Goal: Information Seeking & Learning: Check status

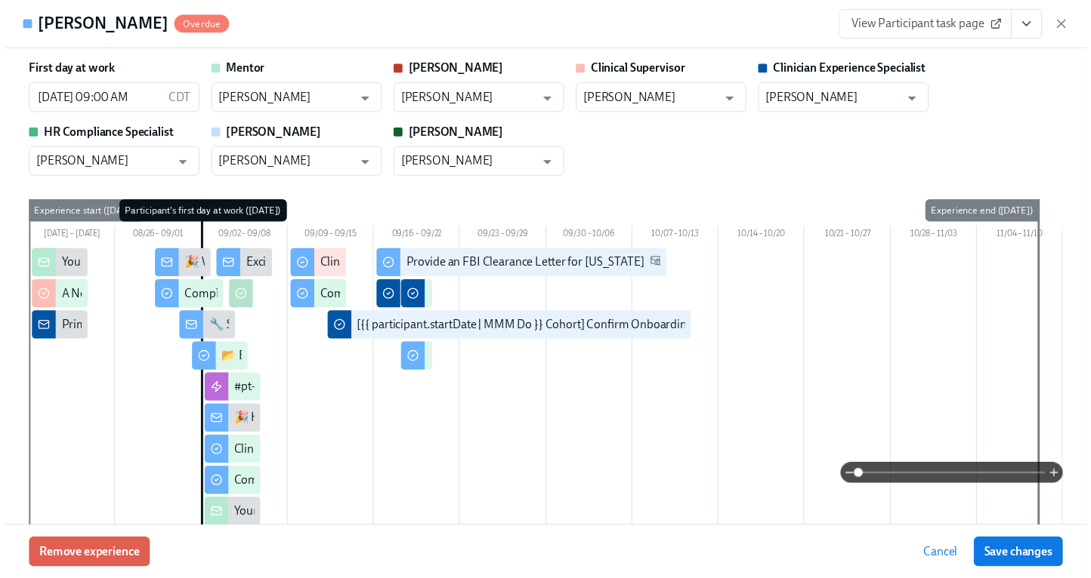
scroll to position [2682, 0]
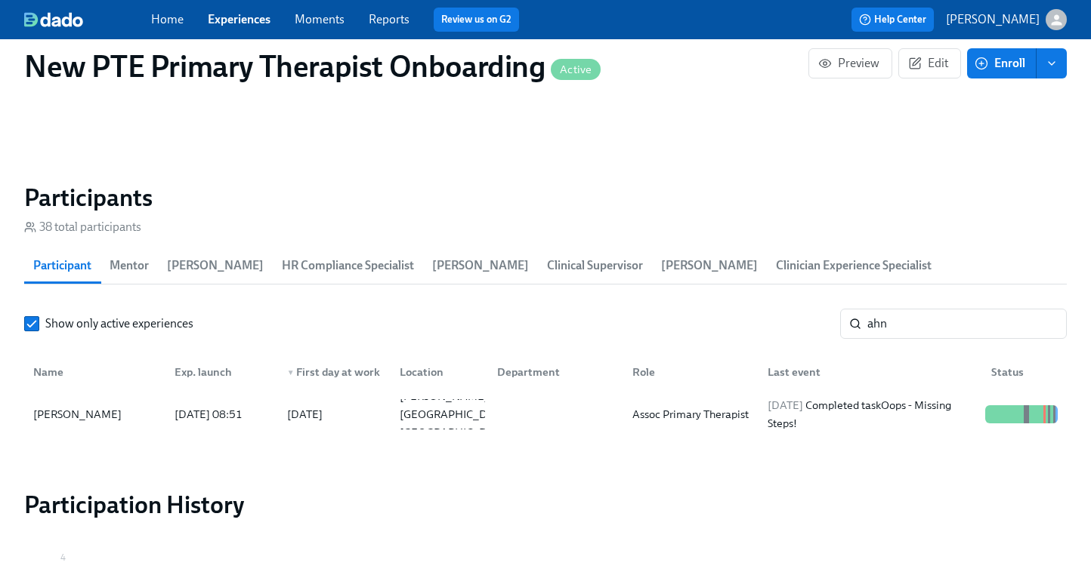
scroll to position [0, 11105]
click at [243, 20] on link "Experiences" at bounding box center [239, 19] width 63 height 14
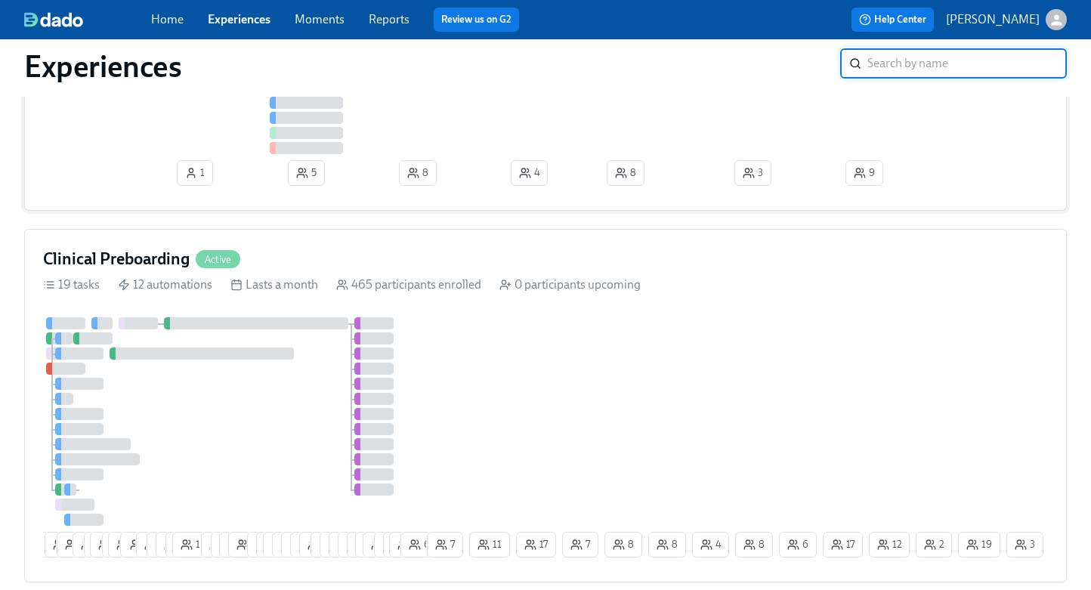
scroll to position [634, 0]
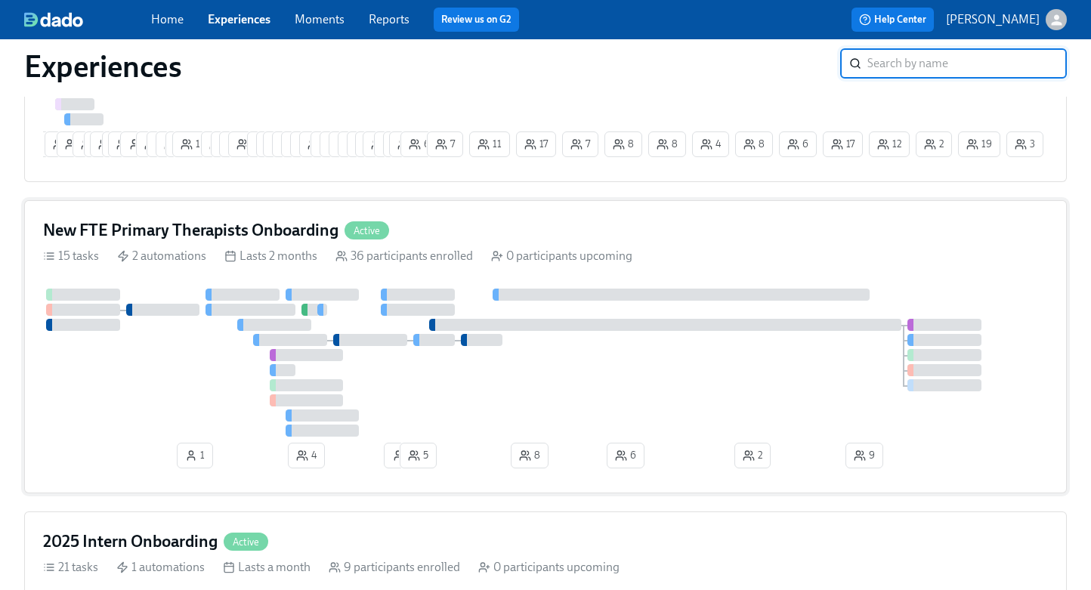
click at [477, 224] on div "New FTE Primary Therapists Onboarding Active 15 tasks 2 automations Lasts 2 mon…" at bounding box center [545, 346] width 1042 height 293
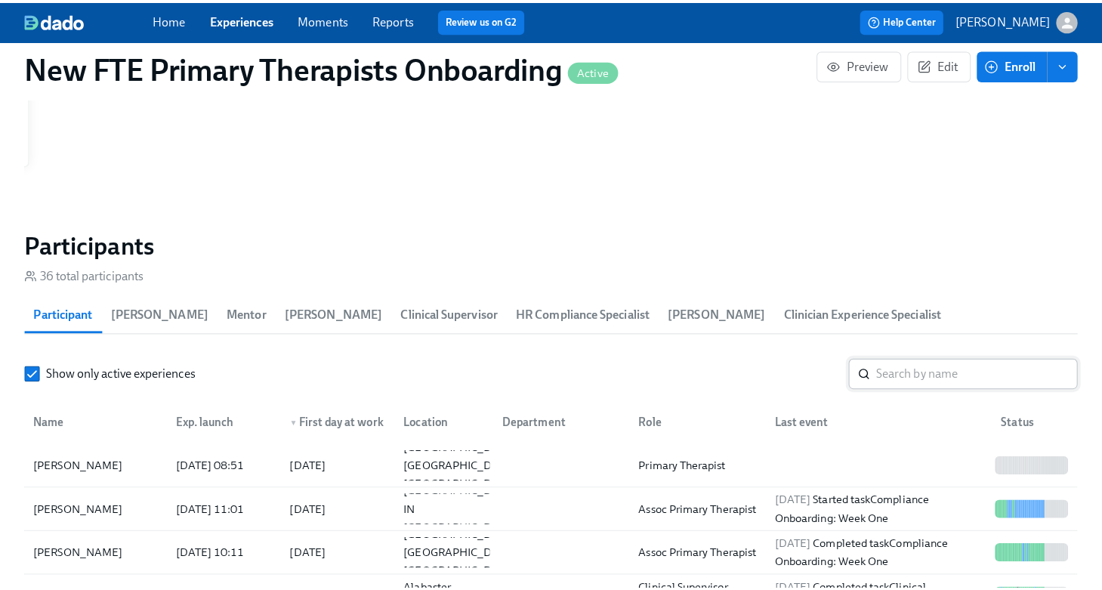
scroll to position [0, 9540]
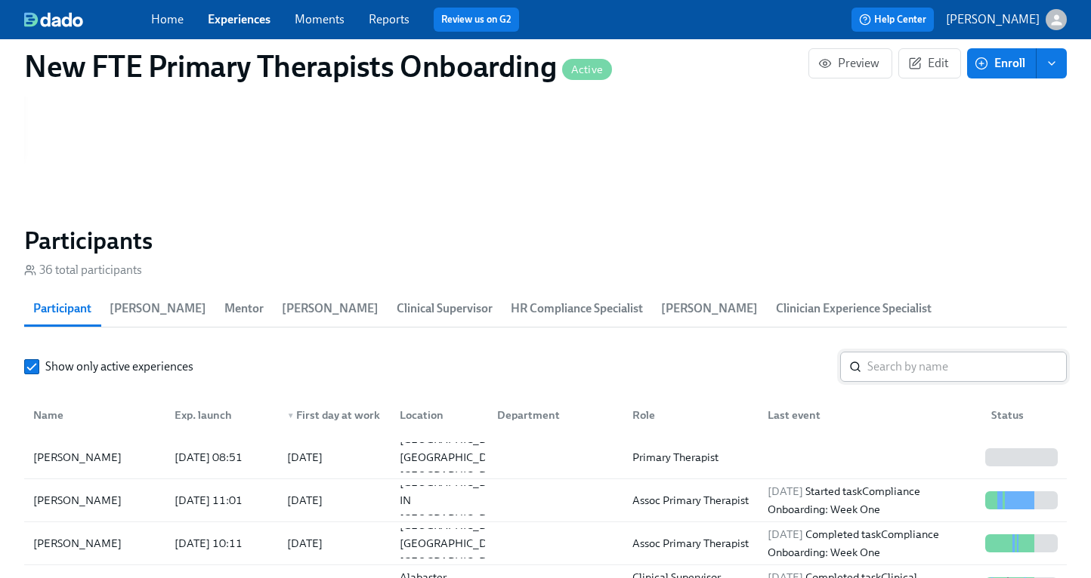
click at [924, 352] on input "search" at bounding box center [966, 367] width 199 height 30
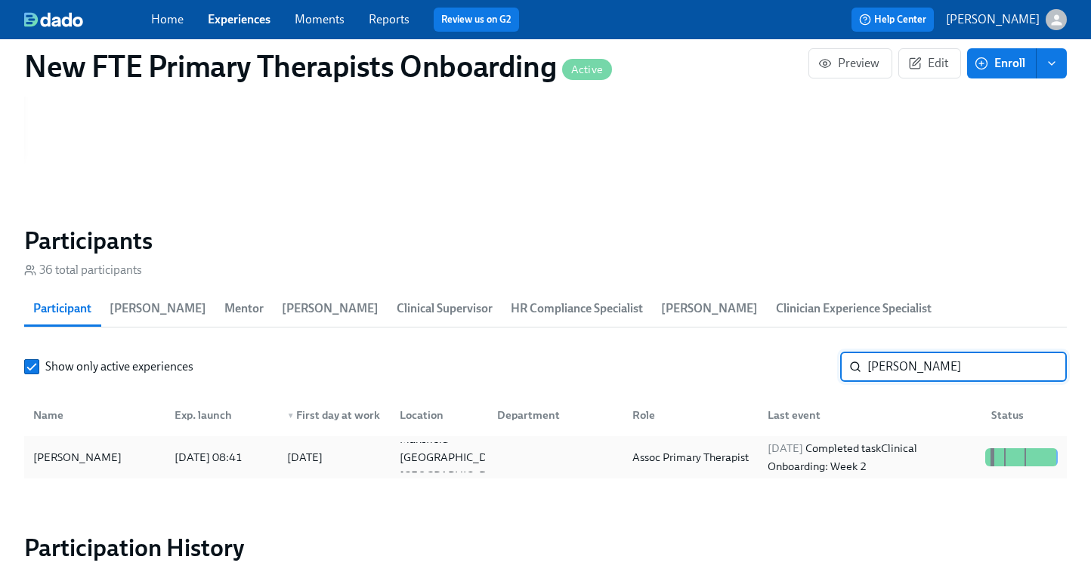
type input "[PERSON_NAME]"
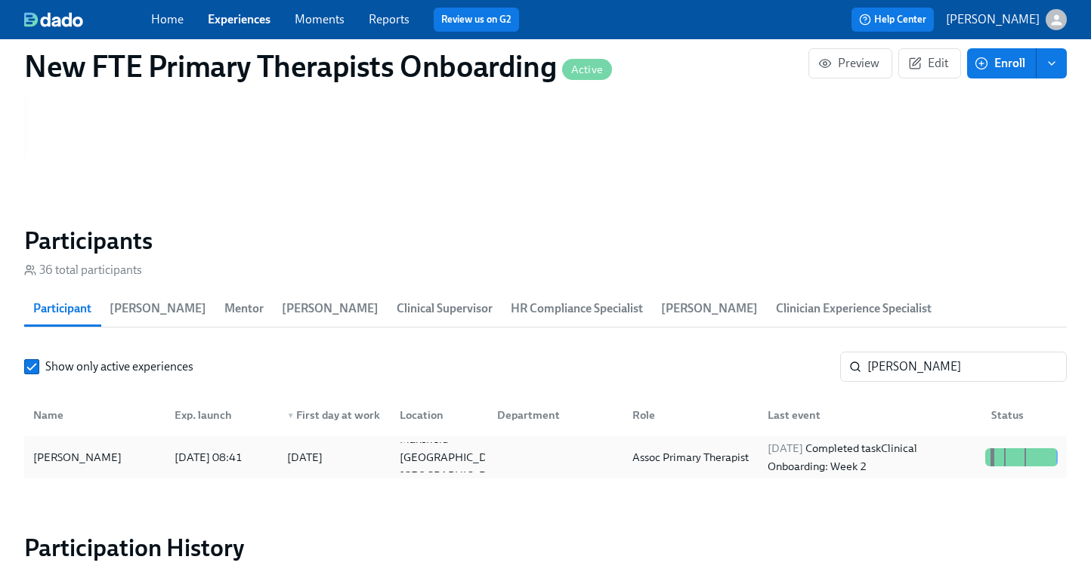
click at [131, 443] on div "[PERSON_NAME]" at bounding box center [94, 458] width 135 height 30
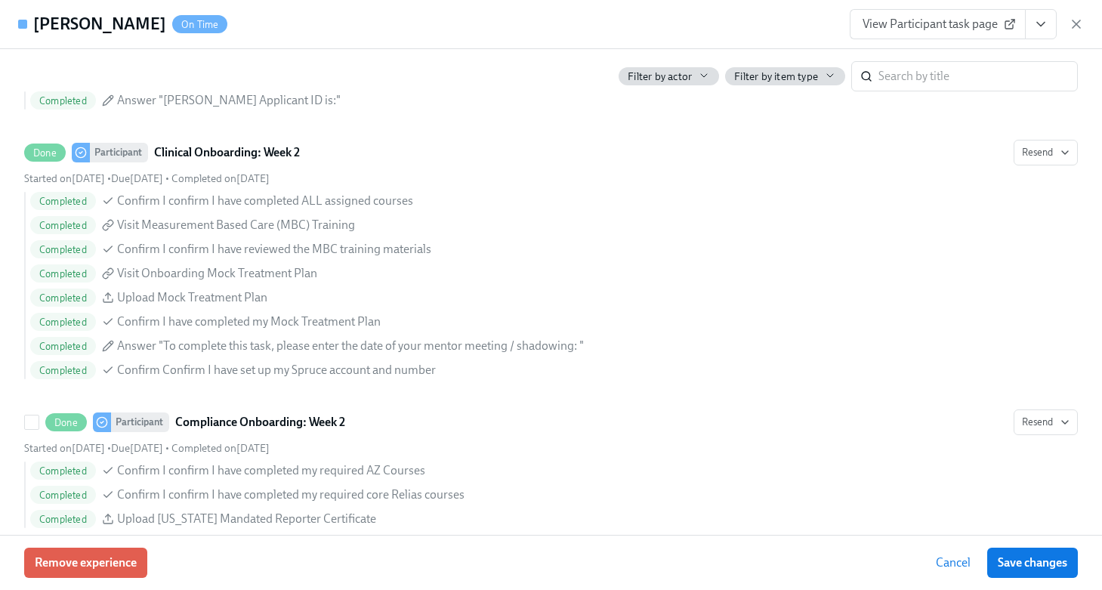
scroll to position [3007, 0]
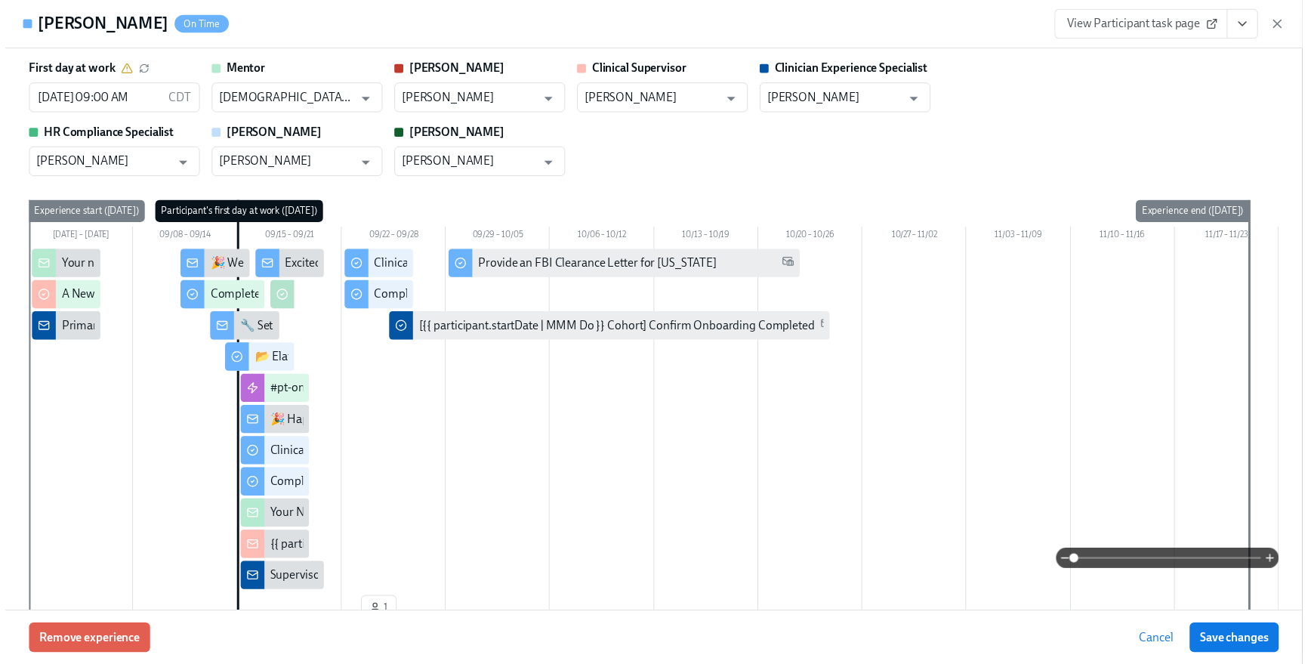
scroll to position [1612, 0]
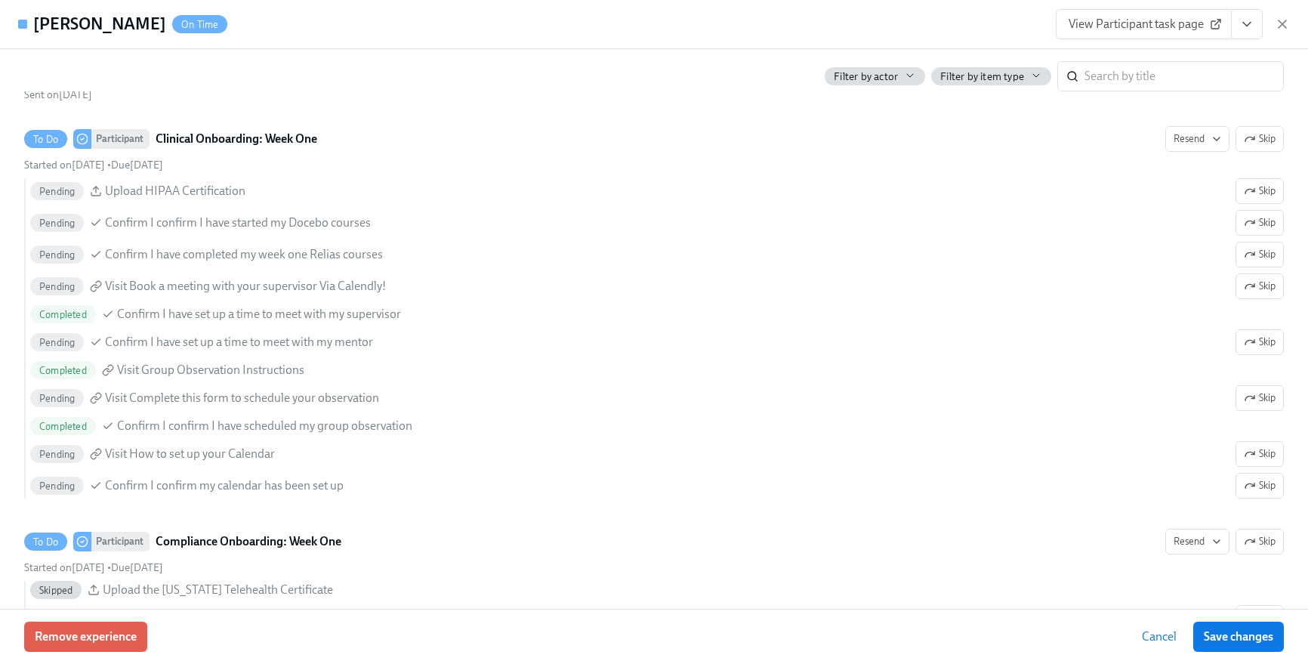
scroll to position [0, 10912]
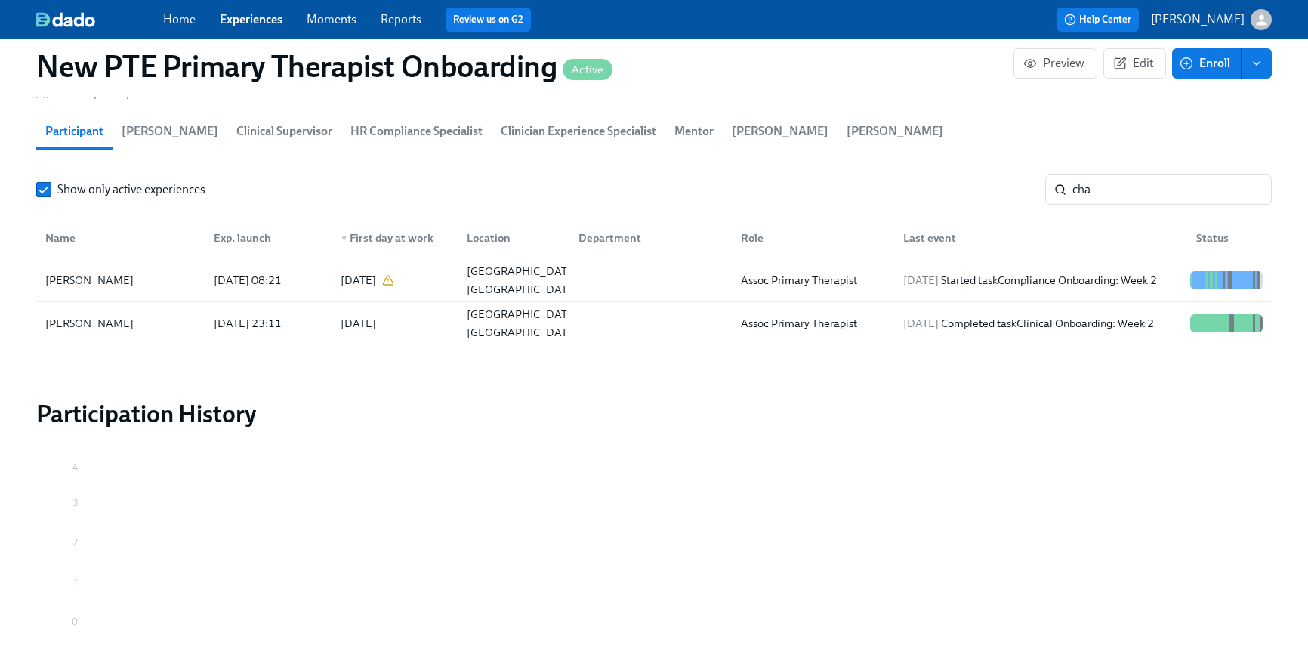
click at [261, 25] on link "Experiences" at bounding box center [251, 19] width 63 height 14
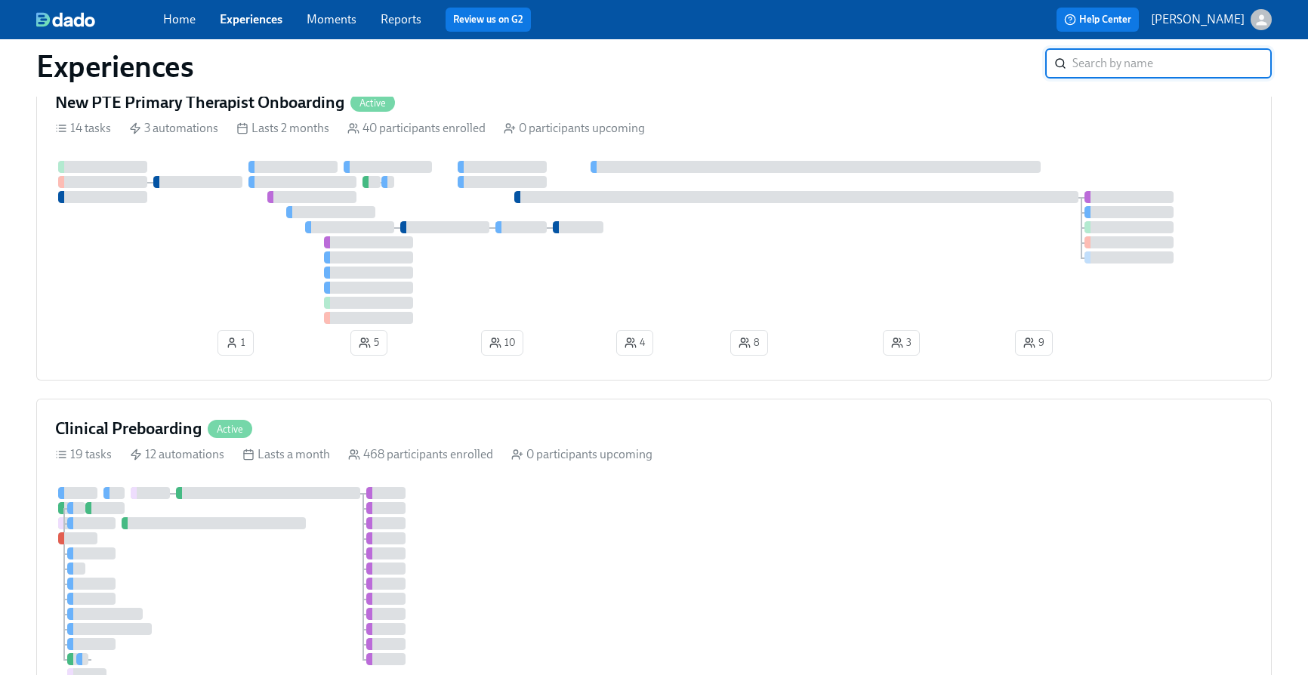
scroll to position [665, 0]
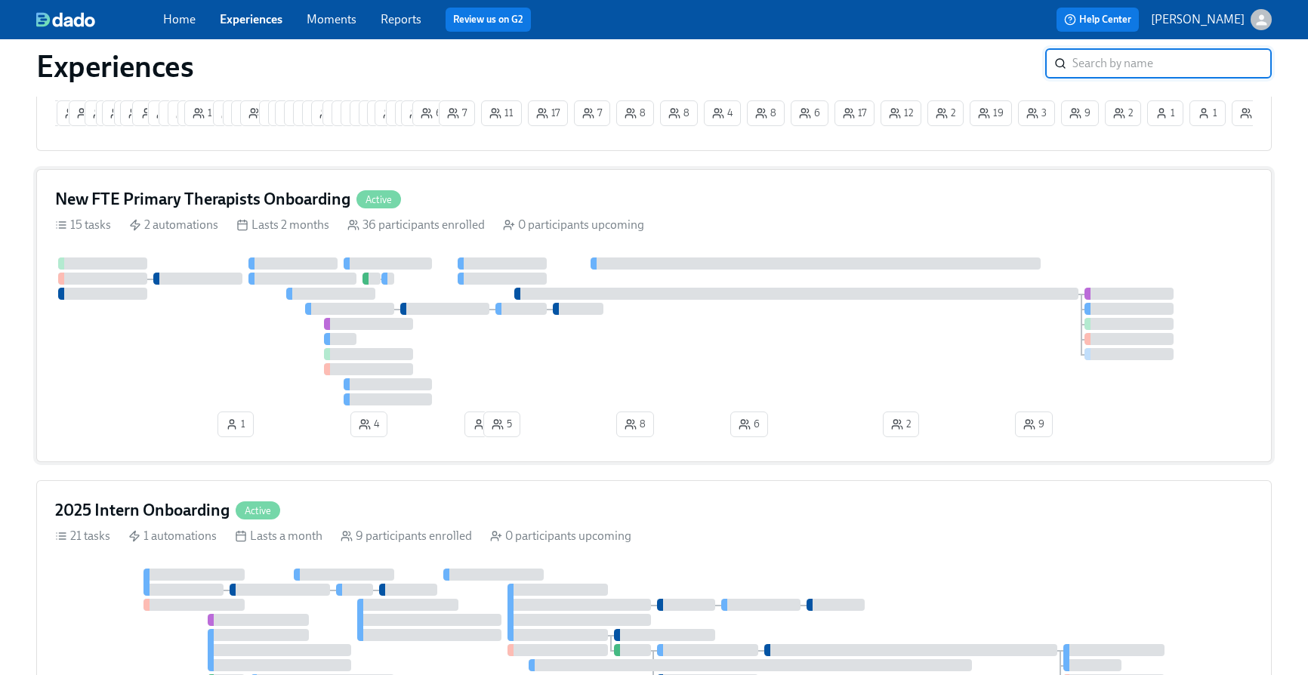
click at [542, 194] on div "New FTE Primary Therapists Onboarding Active" at bounding box center [654, 199] width 1198 height 23
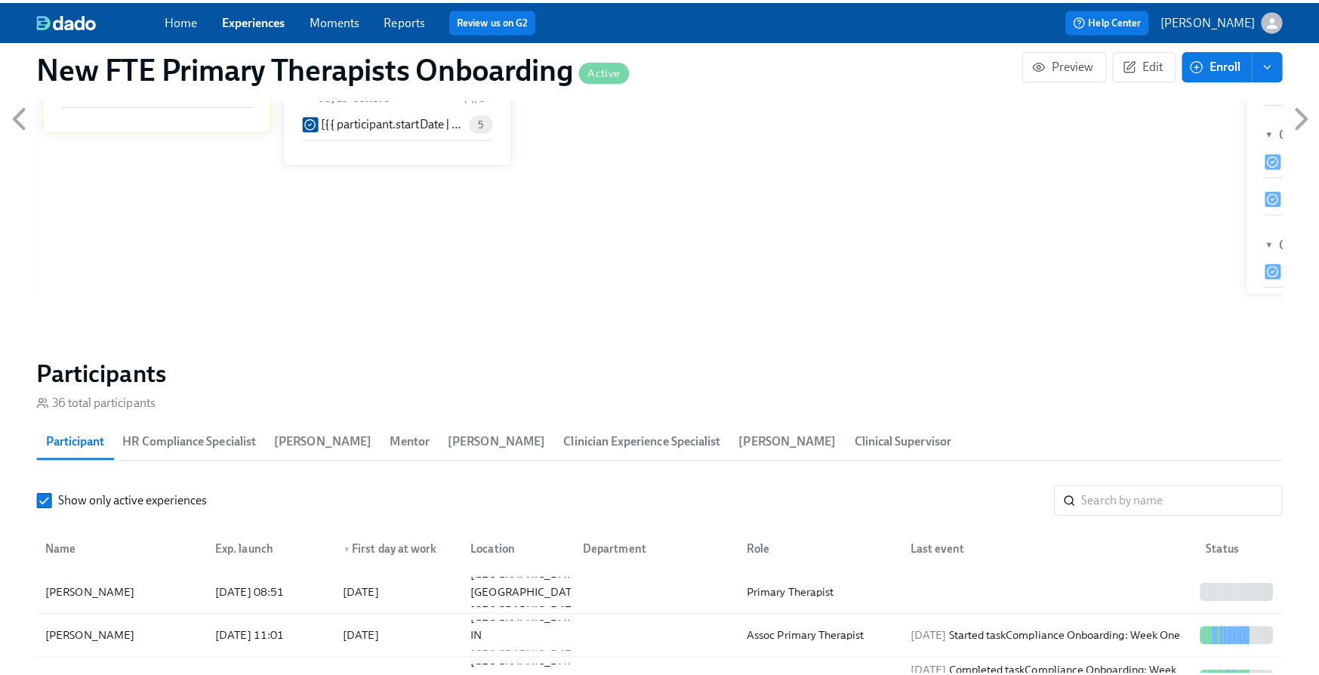
scroll to position [1251, 0]
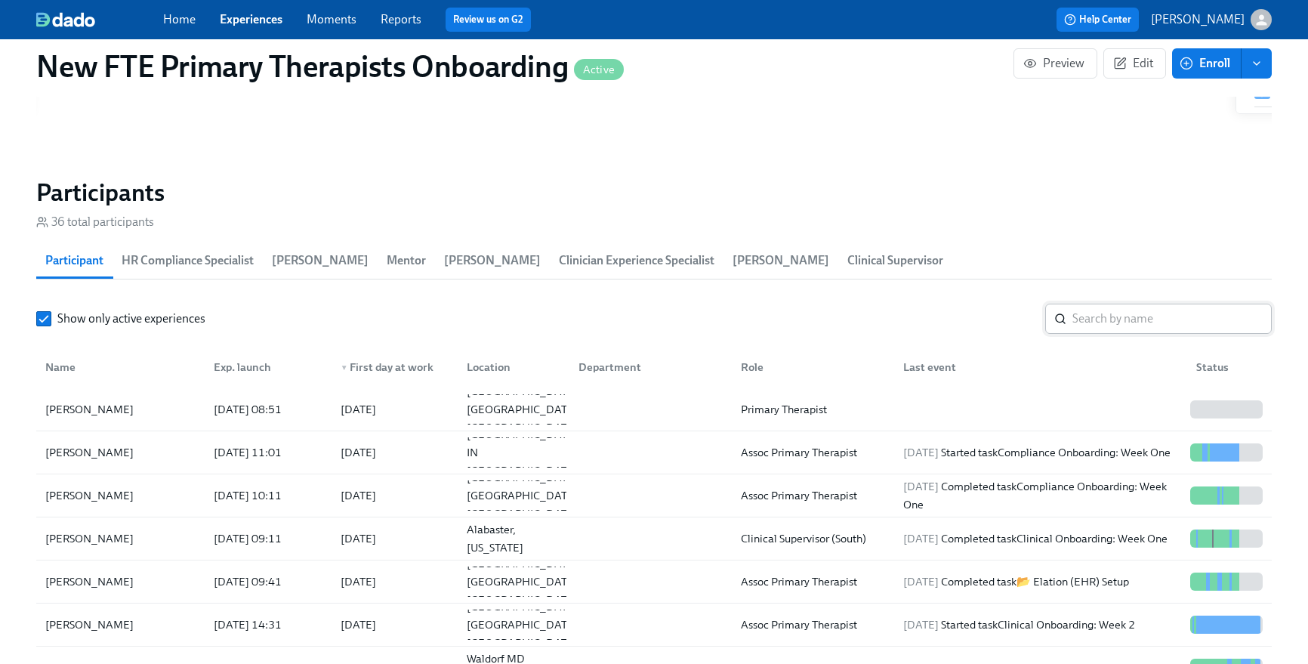
click at [1106, 310] on input "search" at bounding box center [1171, 319] width 199 height 30
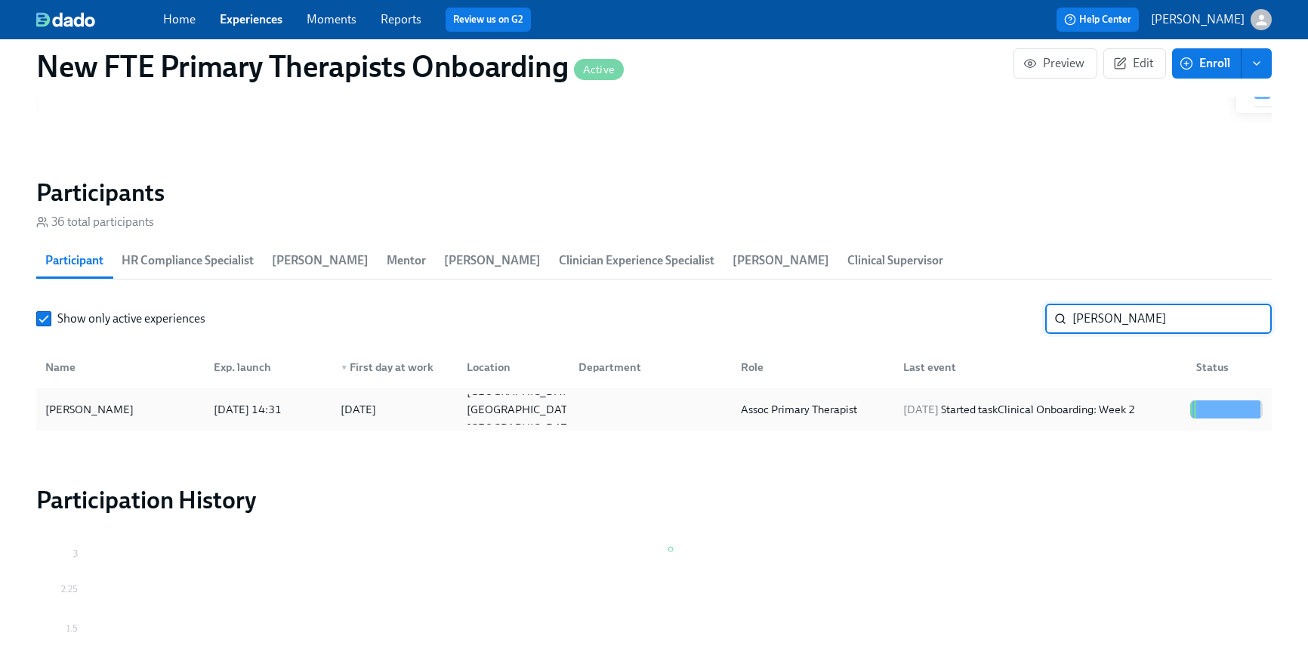
type input "shannon"
click at [82, 420] on div "[PERSON_NAME]" at bounding box center [120, 409] width 162 height 30
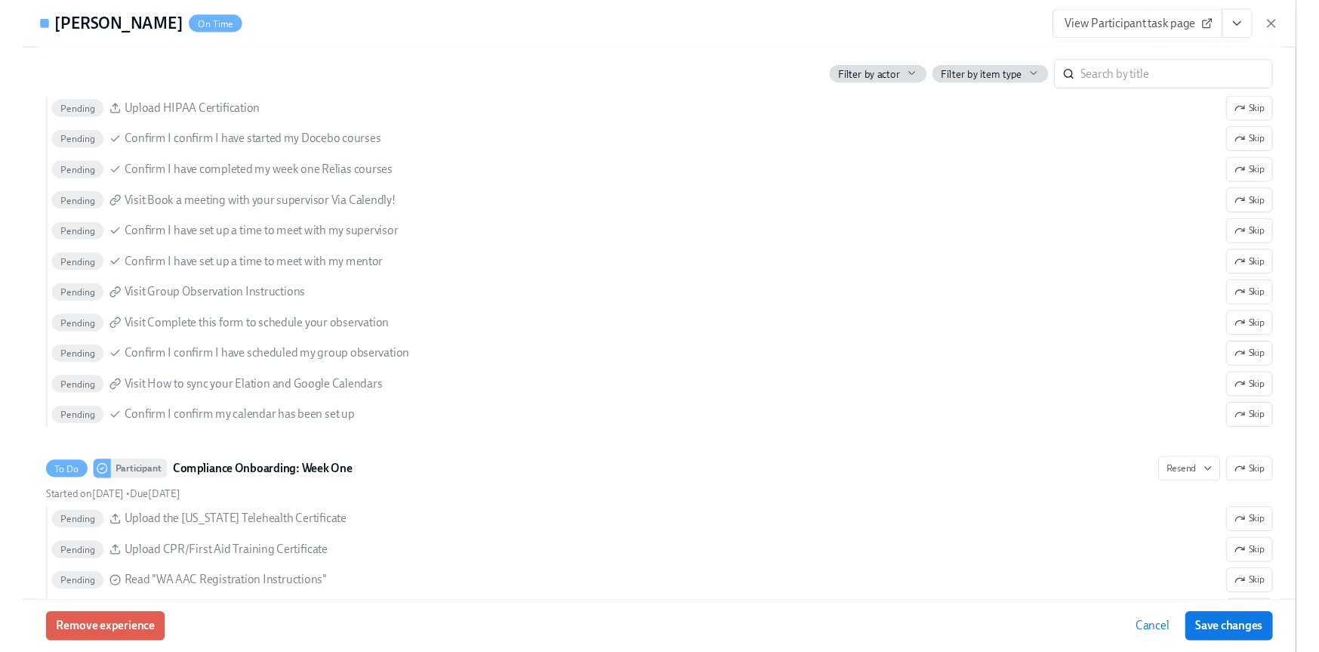
scroll to position [1995, 0]
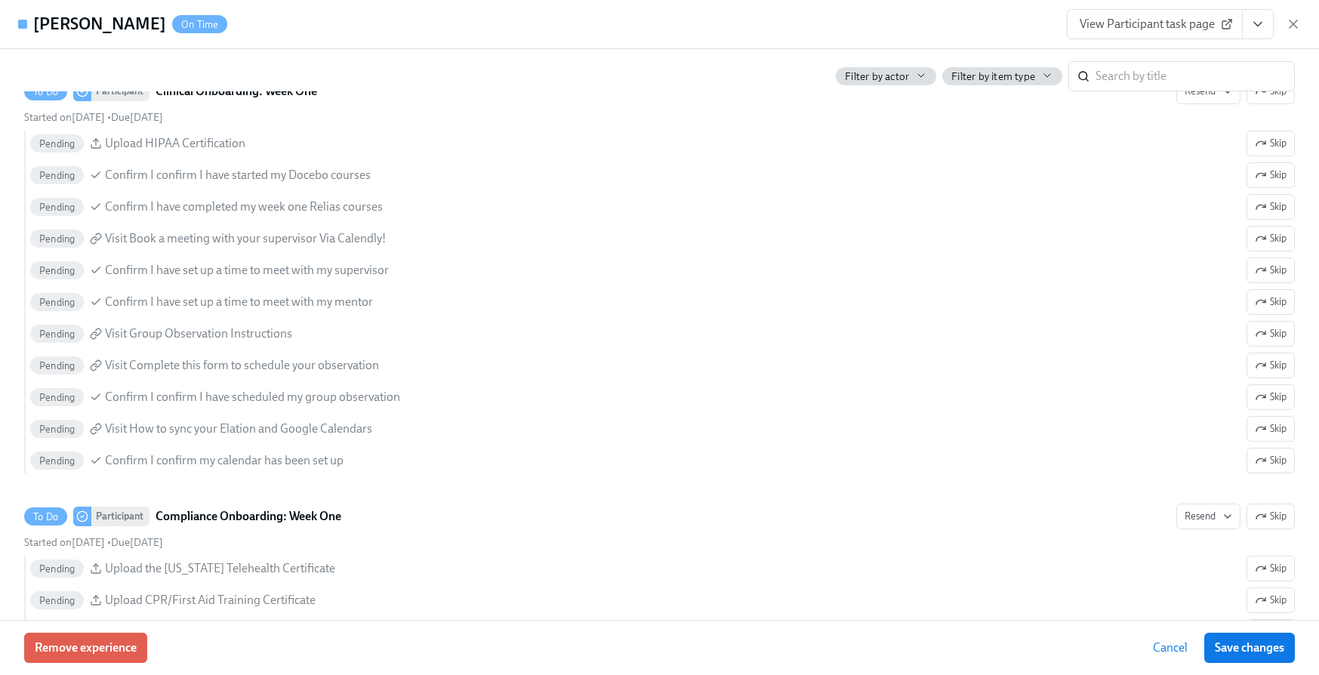
click at [1163, 29] on span "View Participant task page" at bounding box center [1155, 24] width 150 height 15
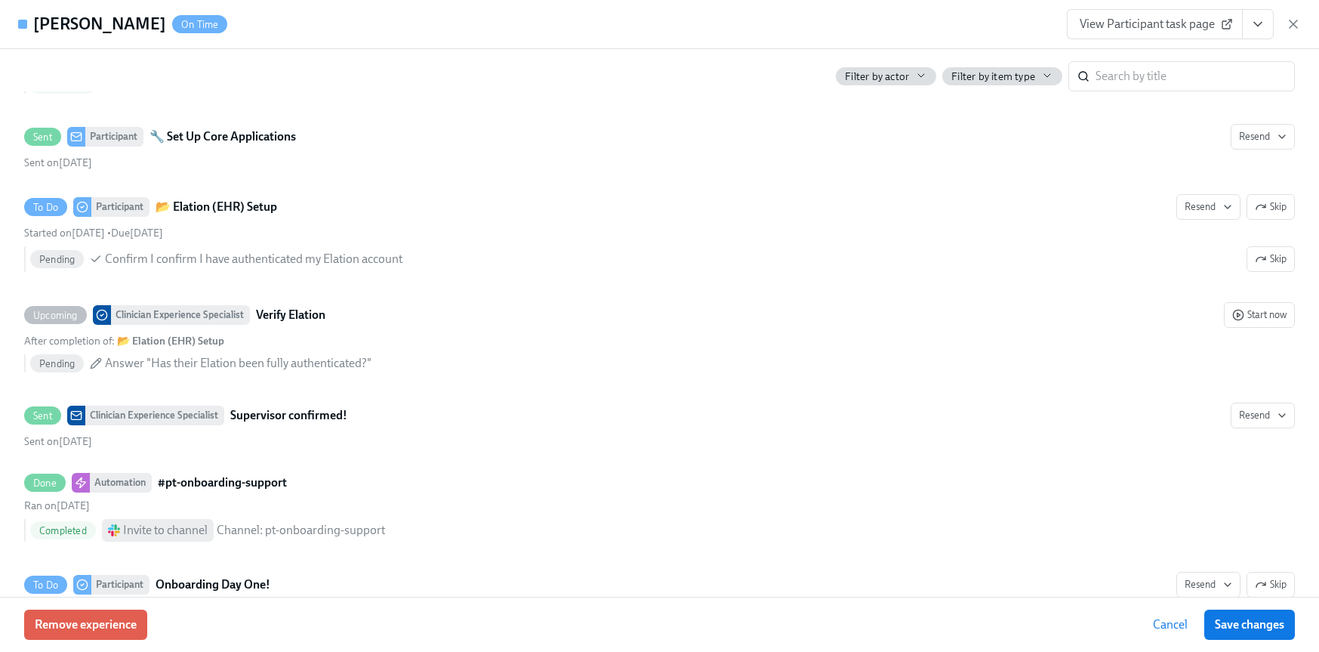
scroll to position [757, 0]
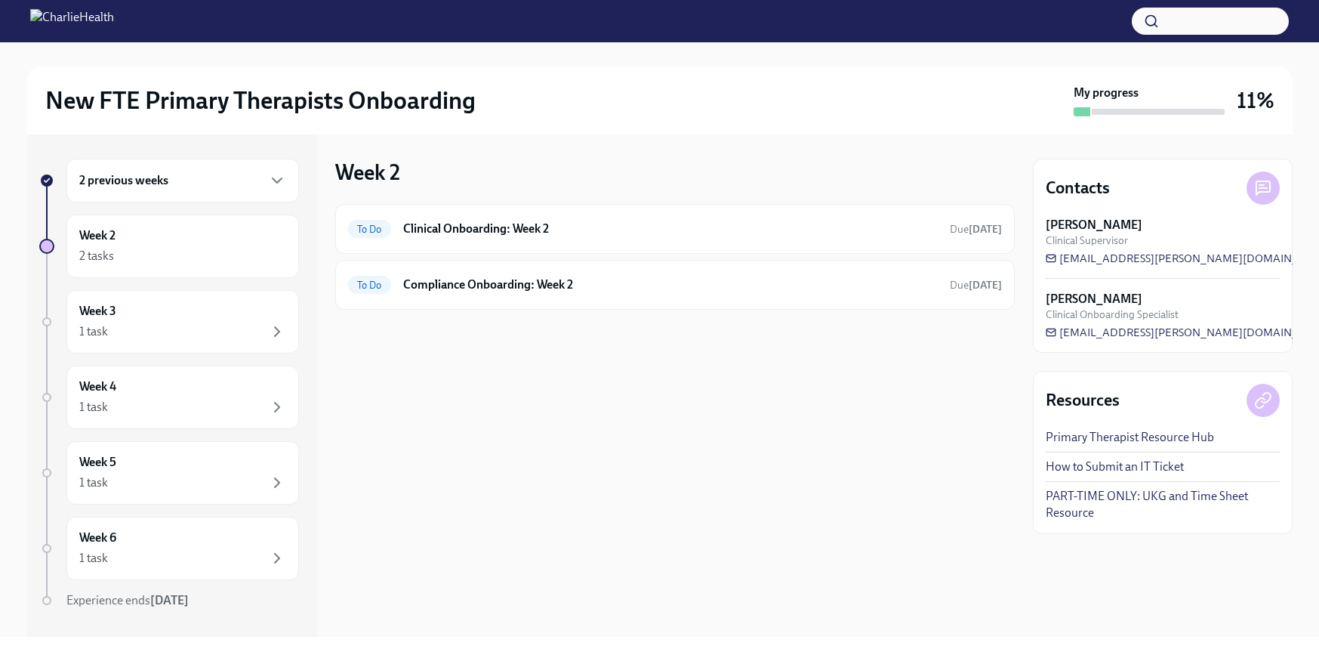
click at [187, 182] on div "2 previous weeks" at bounding box center [182, 180] width 207 height 18
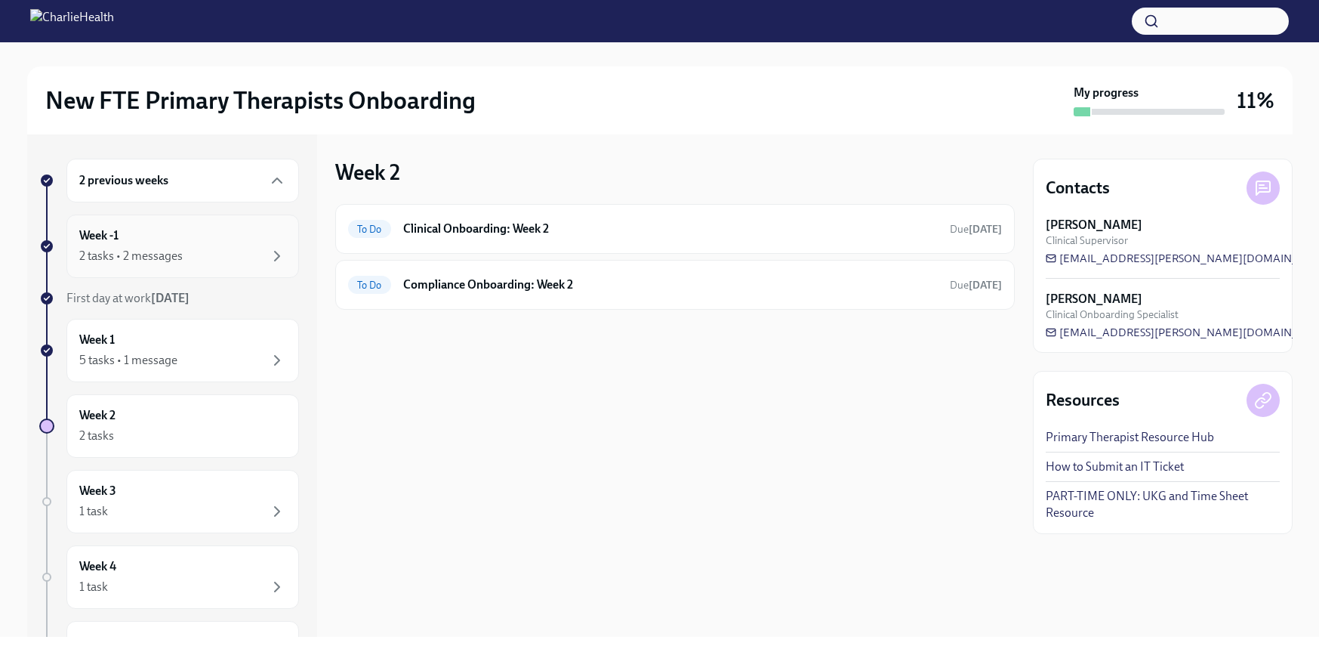
click at [186, 230] on div "Week -1 2 tasks • 2 messages" at bounding box center [182, 246] width 207 height 38
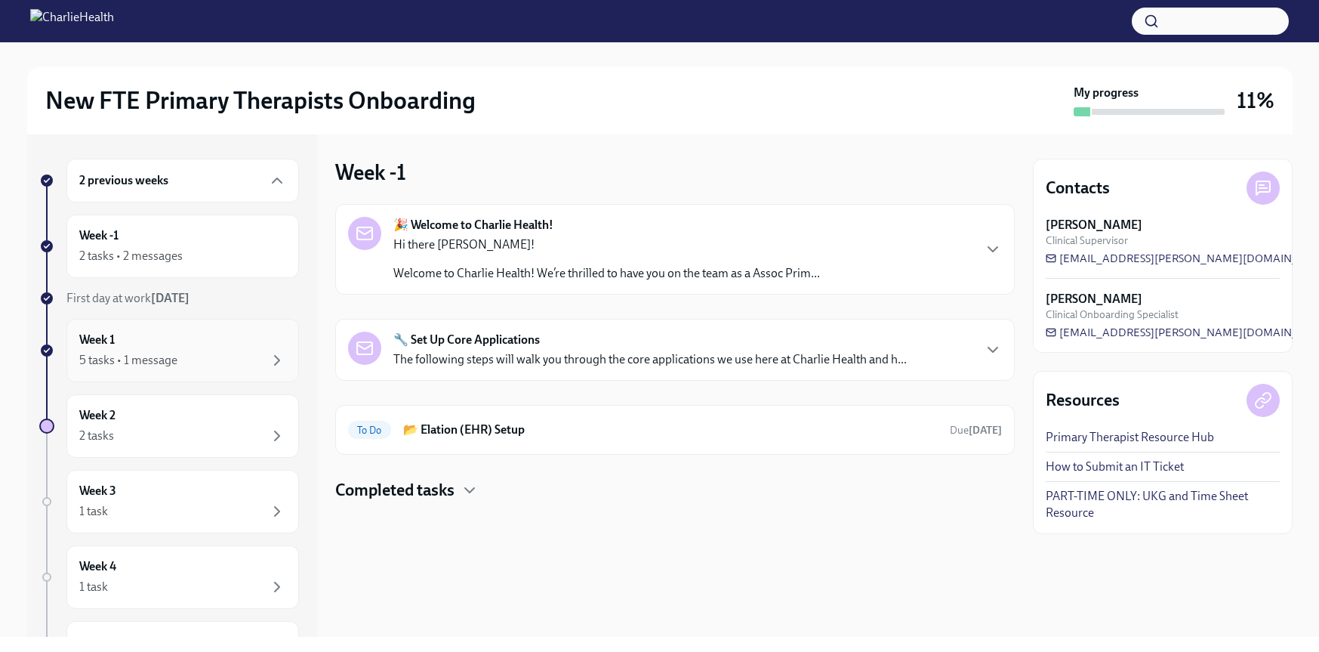
click at [211, 337] on div "Week 1 5 tasks • 1 message" at bounding box center [182, 351] width 207 height 38
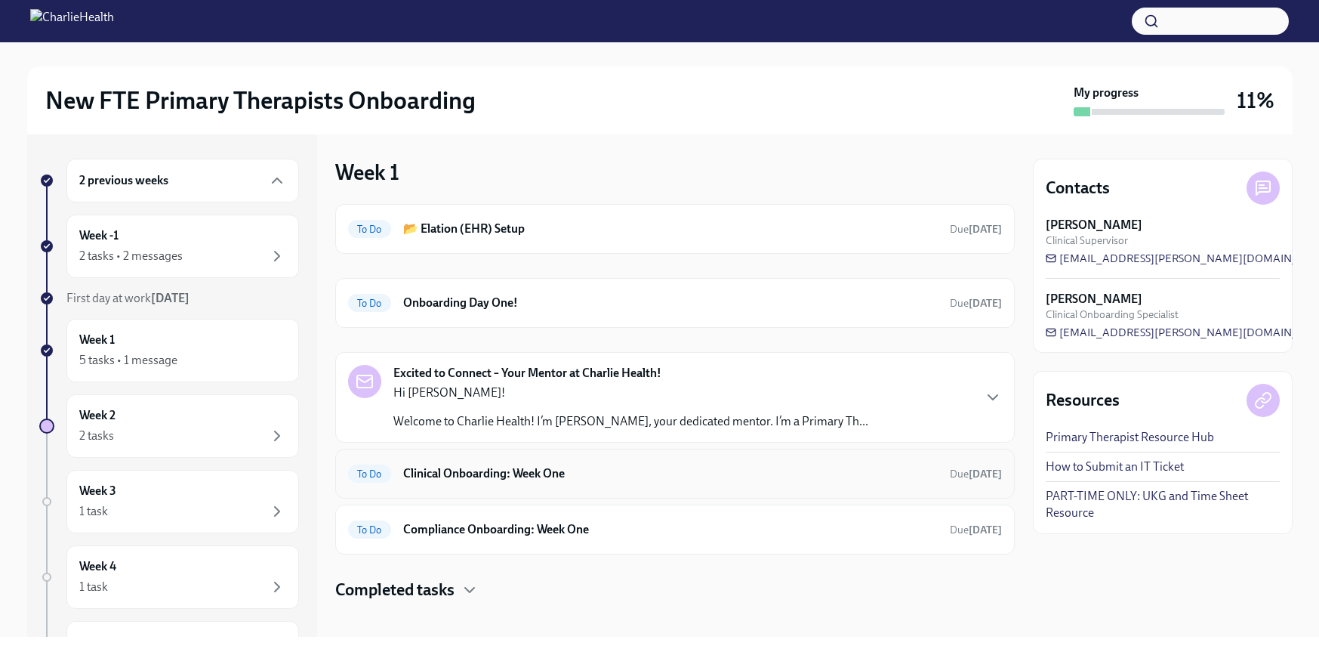
click at [693, 484] on div "To Do Clinical Onboarding: Week One Due 2 days ago" at bounding box center [675, 473] width 654 height 24
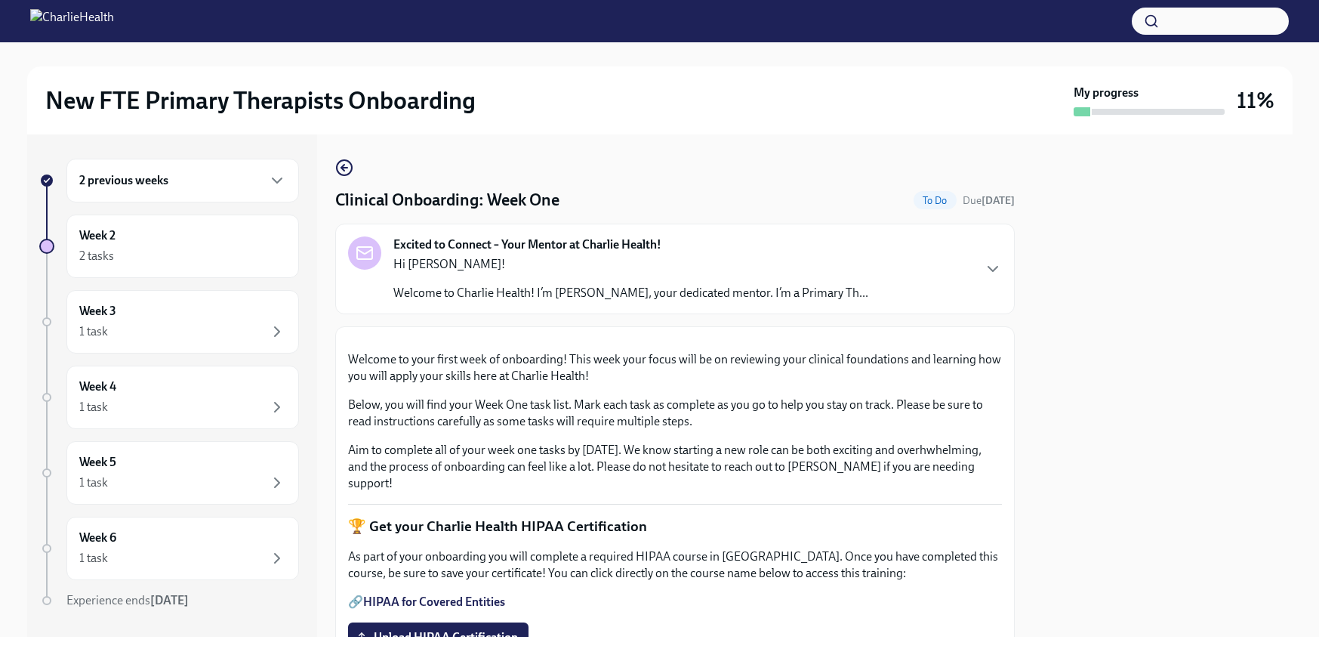
click at [231, 181] on div "2 previous weeks" at bounding box center [182, 180] width 207 height 18
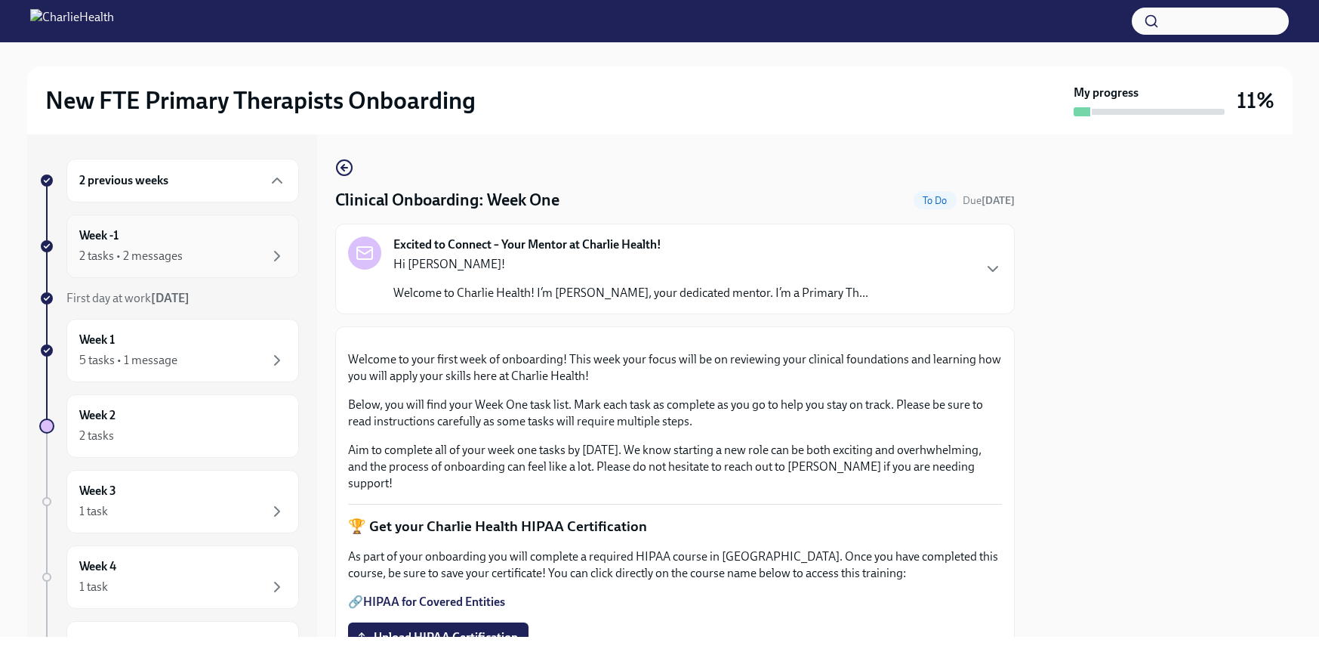
click at [193, 257] on div "2 tasks • 2 messages" at bounding box center [182, 256] width 207 height 18
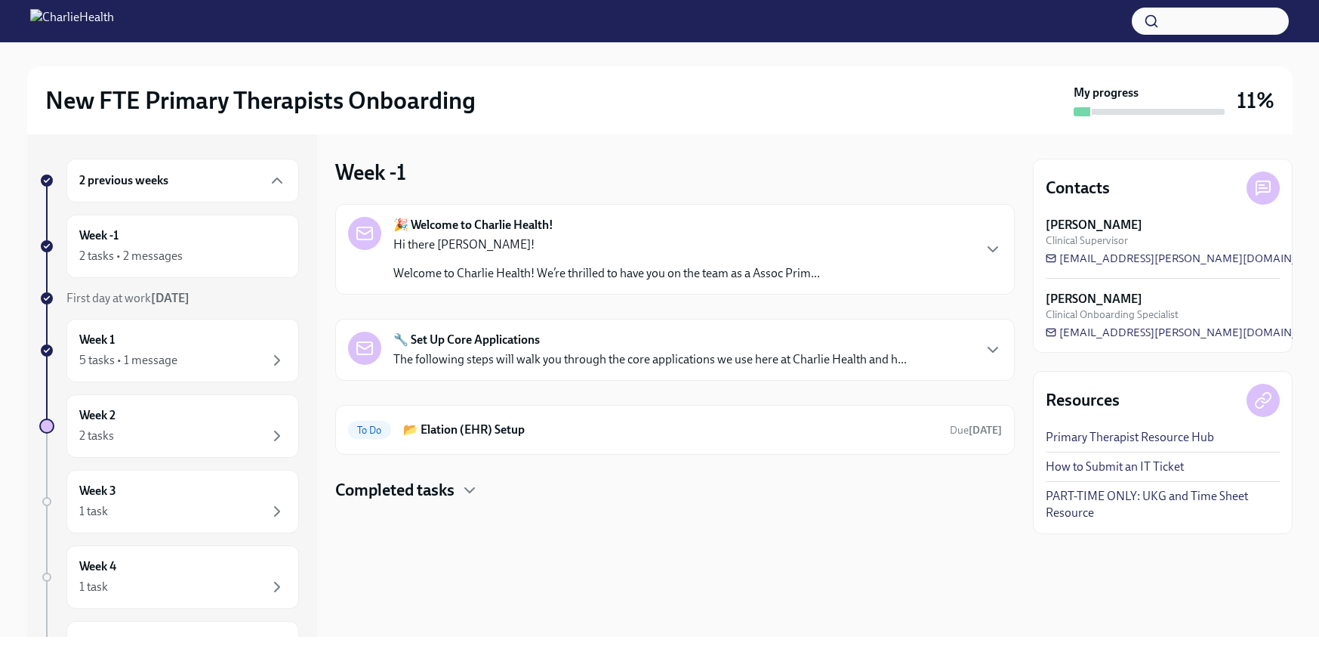
click at [548, 355] on p "The following steps will walk you through the core applications we use here at …" at bounding box center [650, 359] width 514 height 17
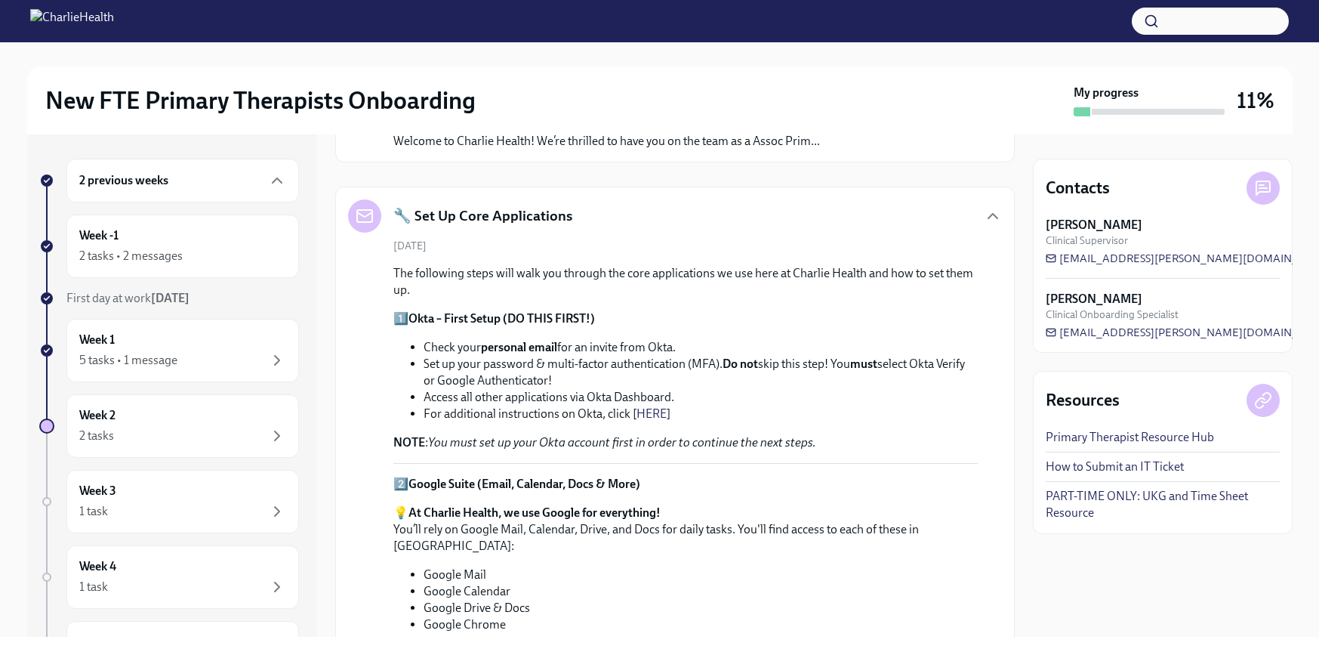
scroll to position [135, 0]
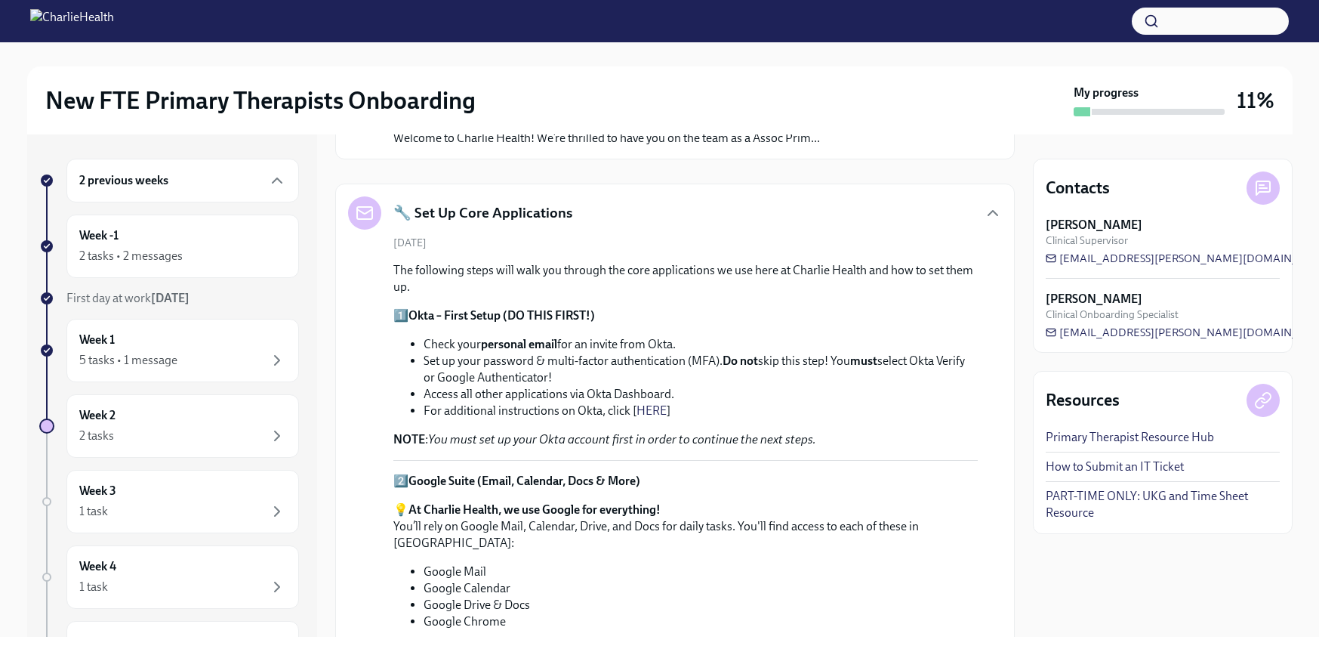
click at [658, 412] on link "HERE" at bounding box center [652, 410] width 30 height 14
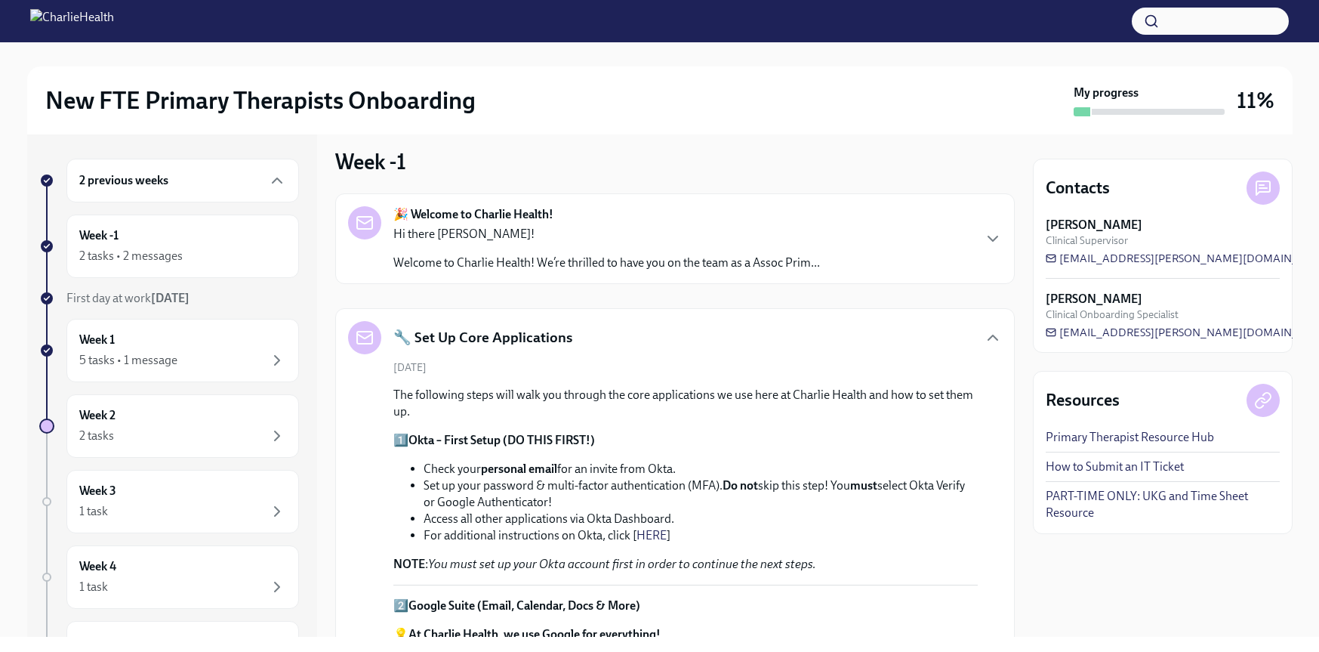
scroll to position [0, 0]
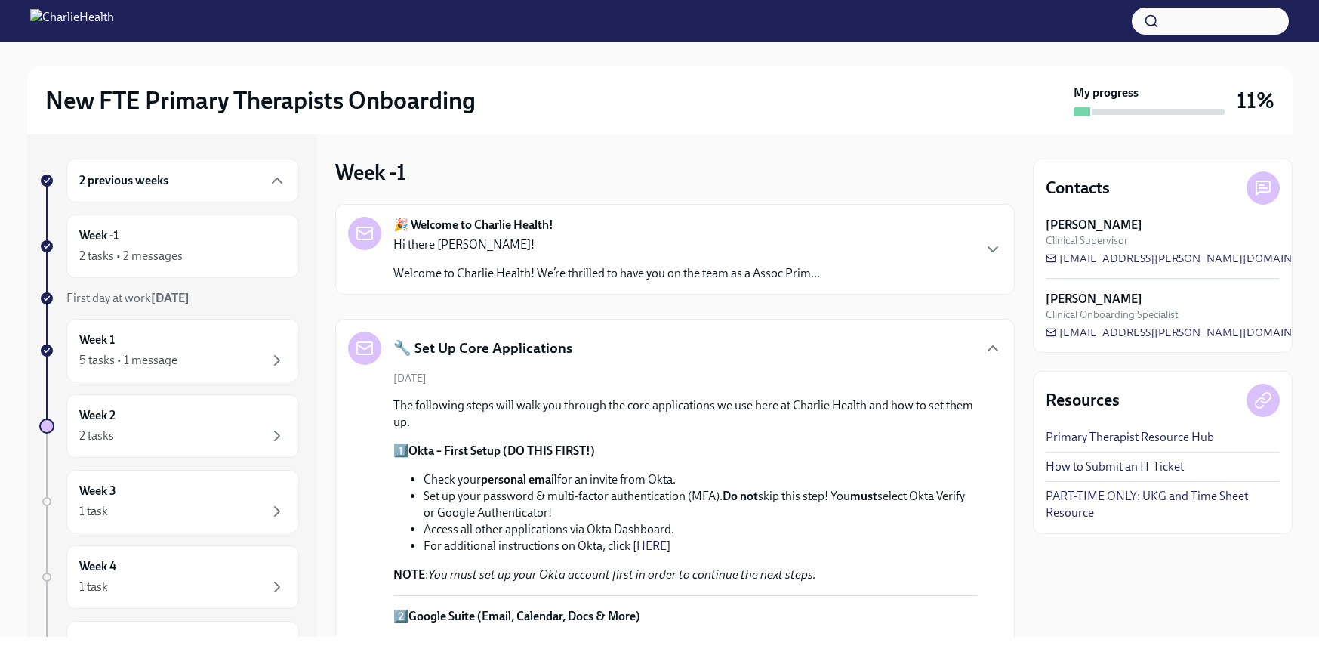
click at [212, 192] on div "2 previous weeks" at bounding box center [182, 181] width 233 height 44
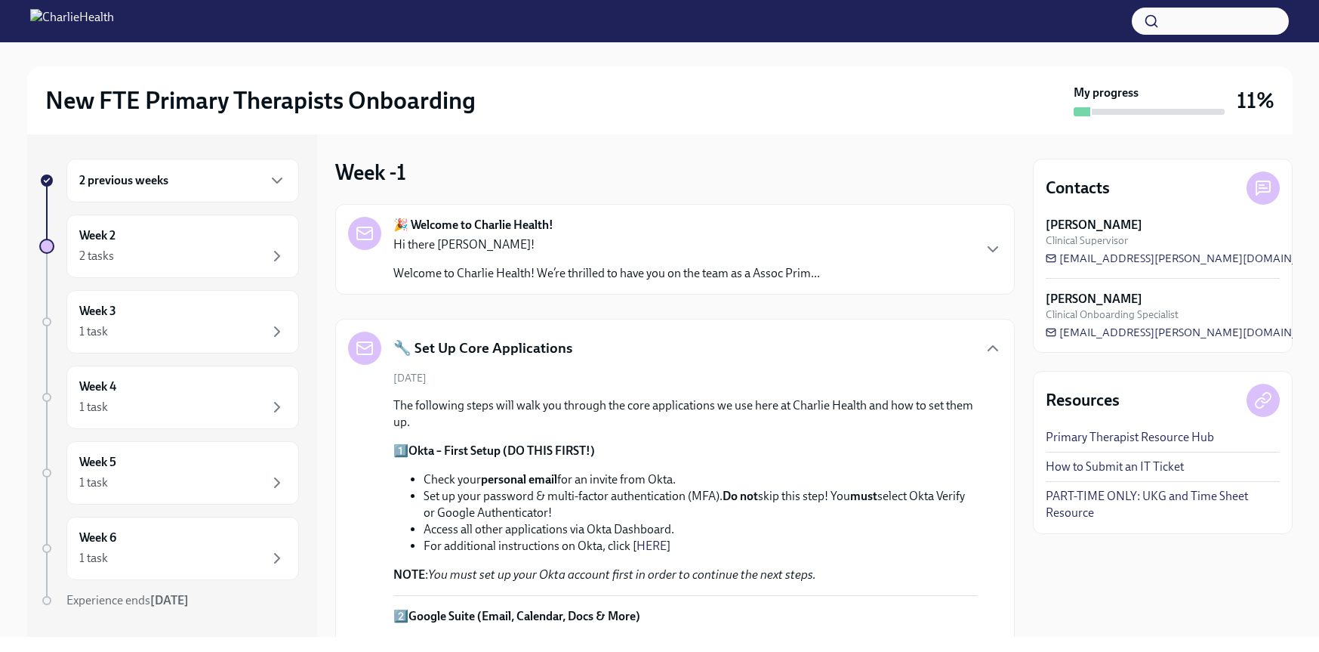
click at [199, 186] on div "2 previous weeks" at bounding box center [182, 180] width 207 height 18
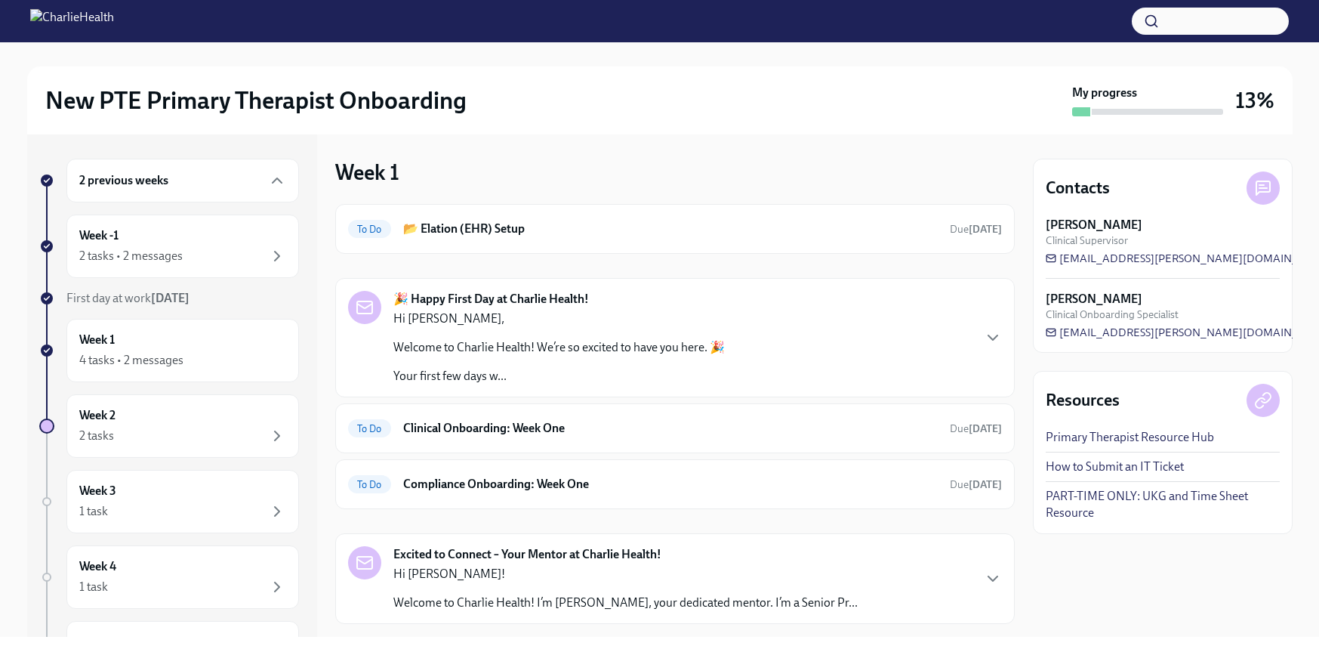
scroll to position [5, 0]
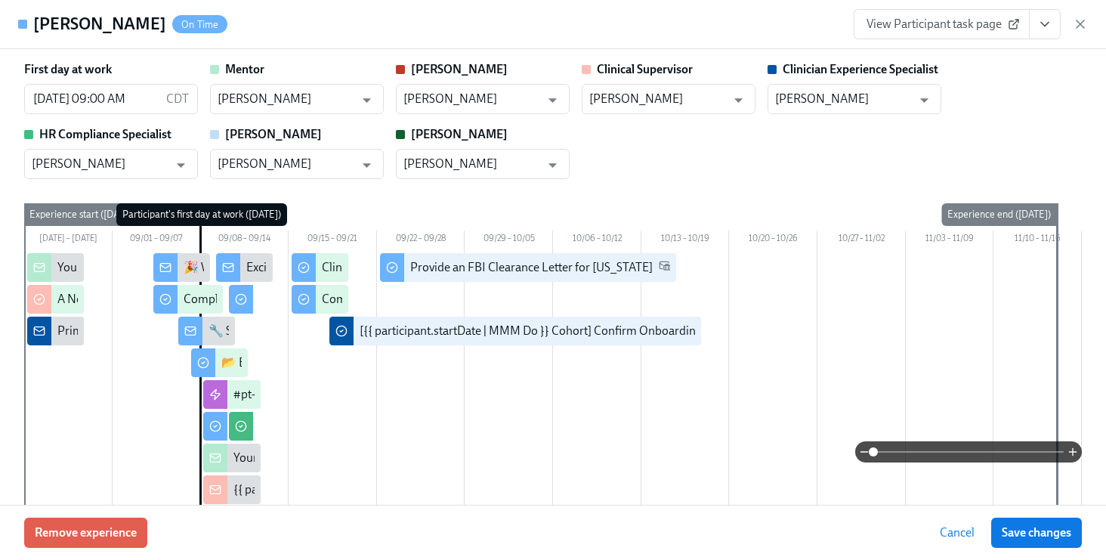
scroll to position [3007, 0]
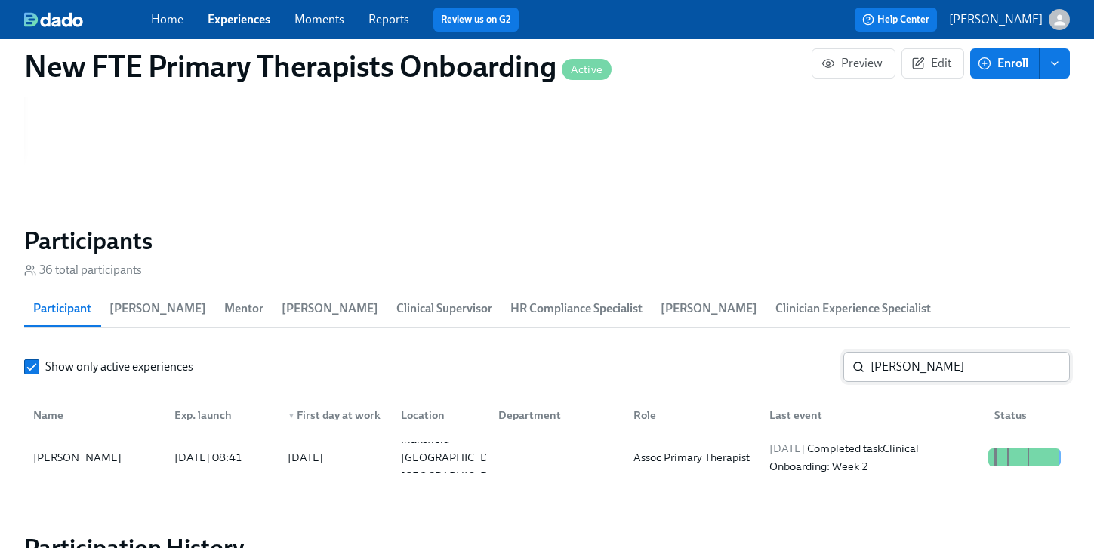
click at [956, 352] on input "[PERSON_NAME]" at bounding box center [970, 367] width 199 height 30
type input "m"
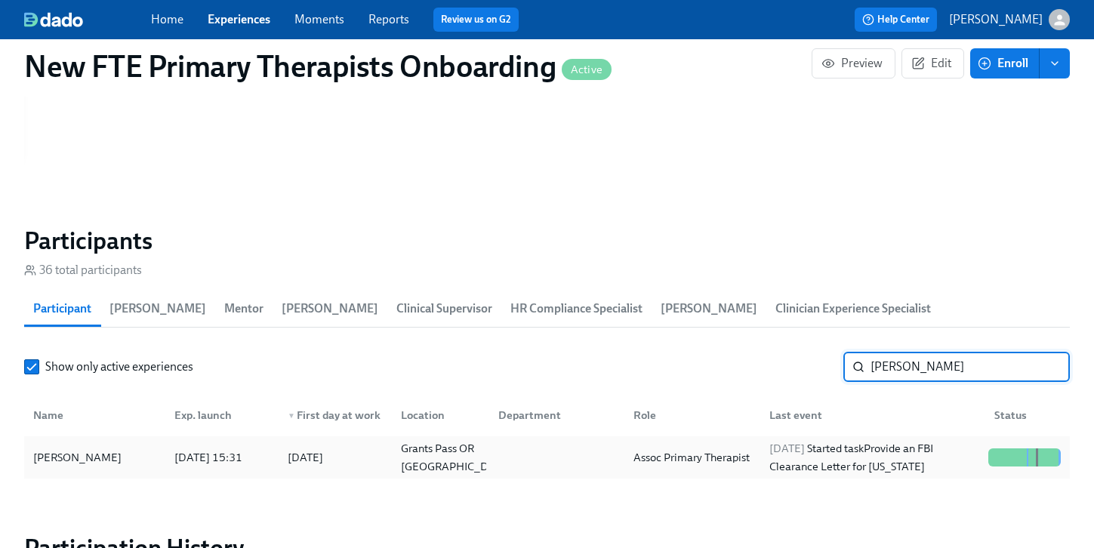
type input "sarah"
click at [81, 449] on div "[PERSON_NAME]" at bounding box center [77, 458] width 100 height 18
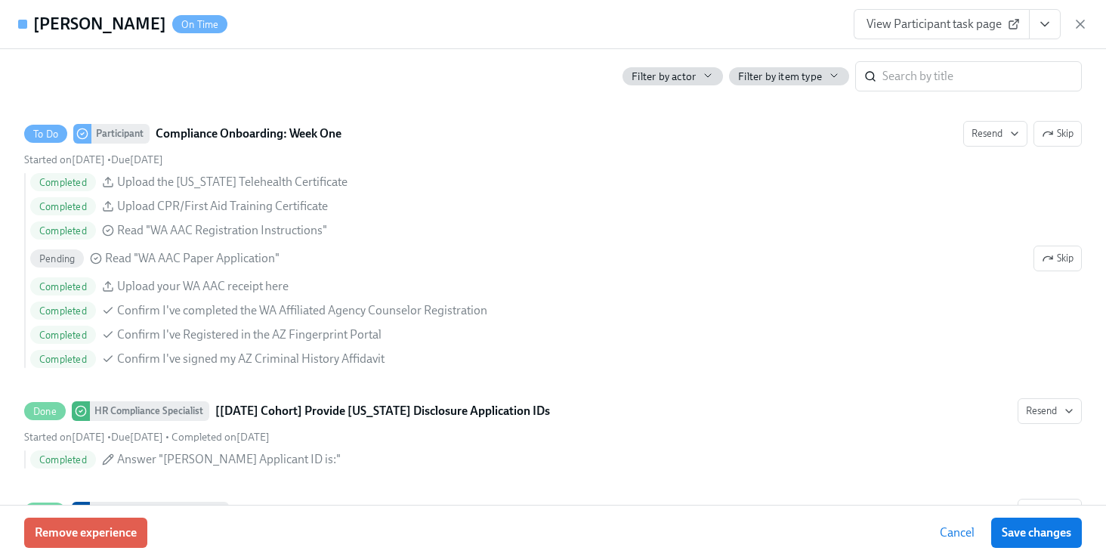
scroll to position [2208, 0]
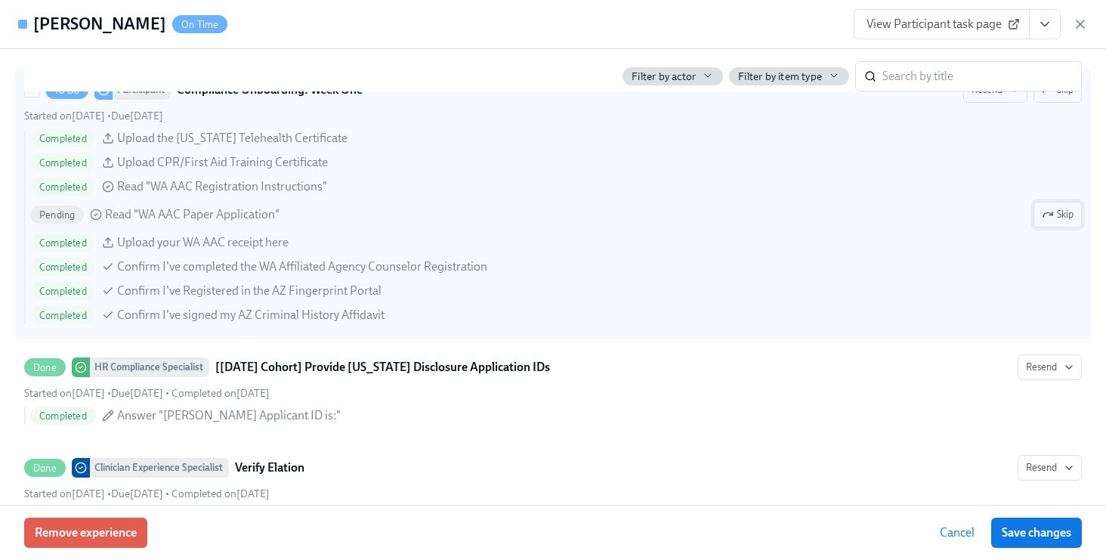
click at [1055, 214] on span "Skip" at bounding box center [1057, 214] width 32 height 15
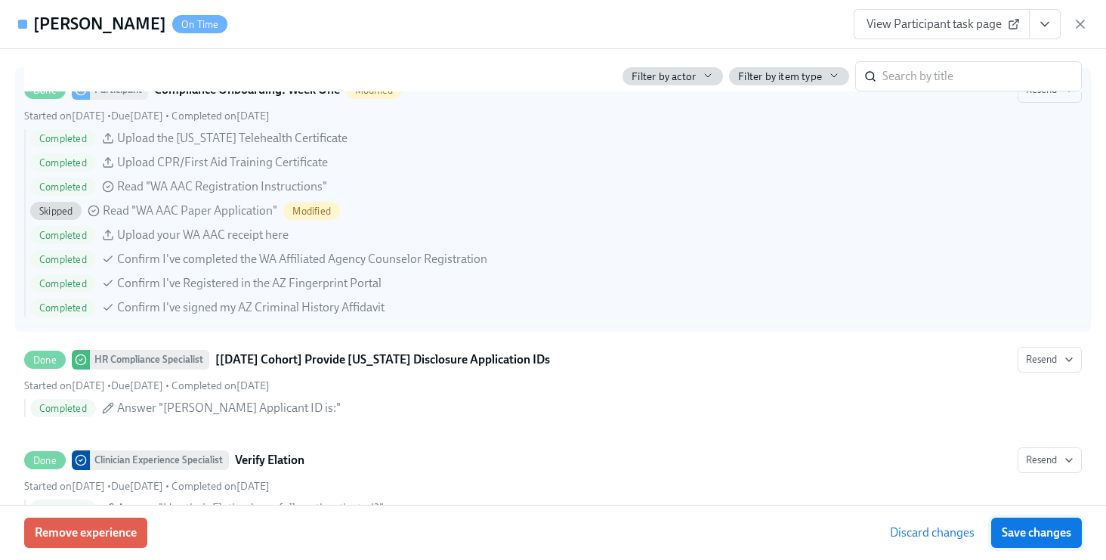
scroll to position [0, 11351]
click at [1043, 525] on span "Save changes" at bounding box center [1035, 532] width 69 height 15
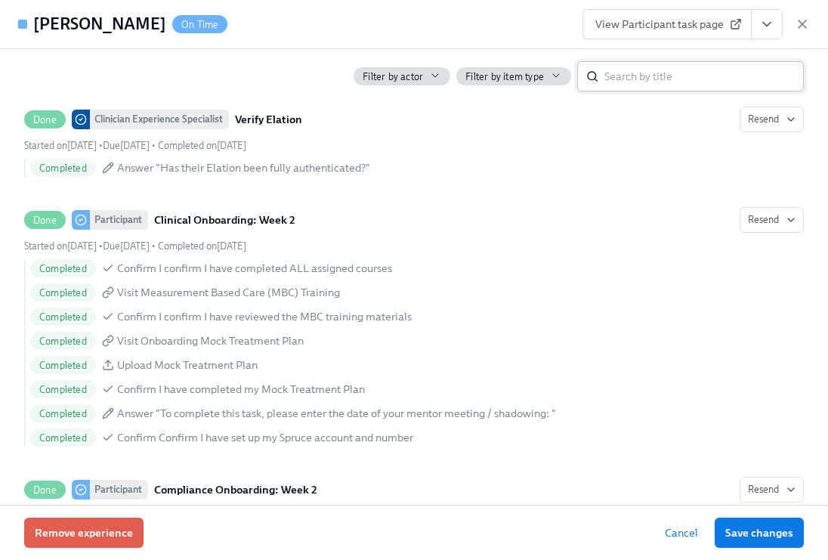
scroll to position [2550, 0]
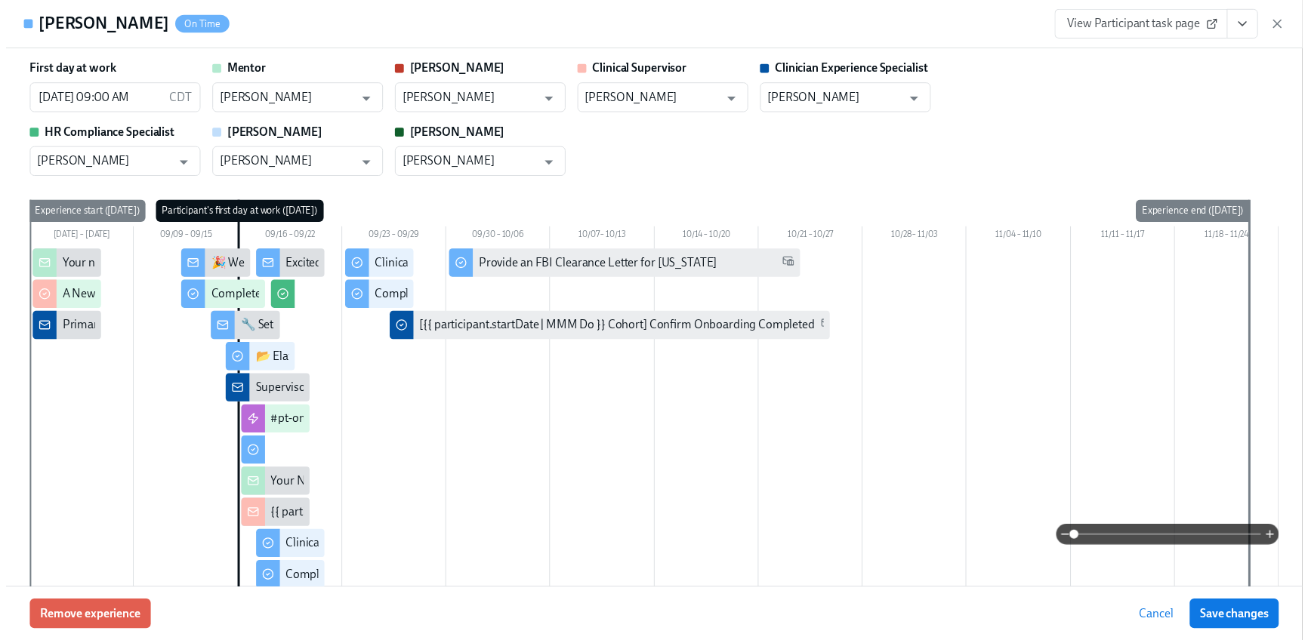
scroll to position [757, 0]
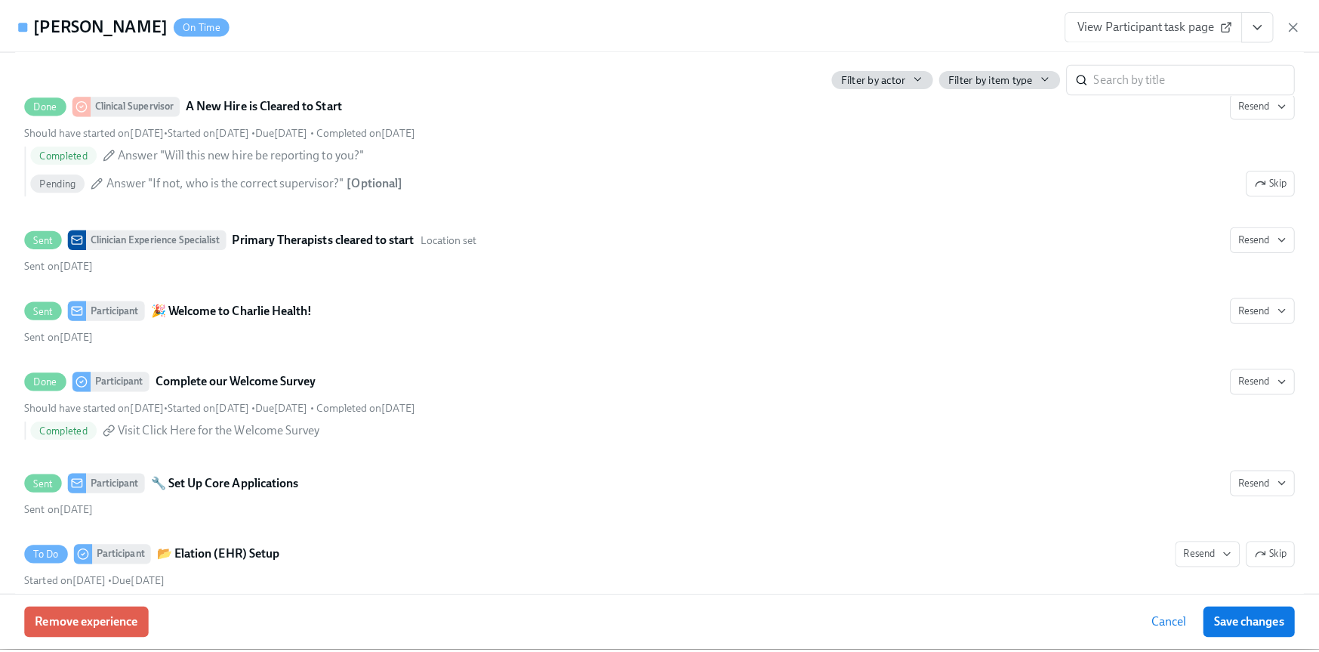
scroll to position [0, 11151]
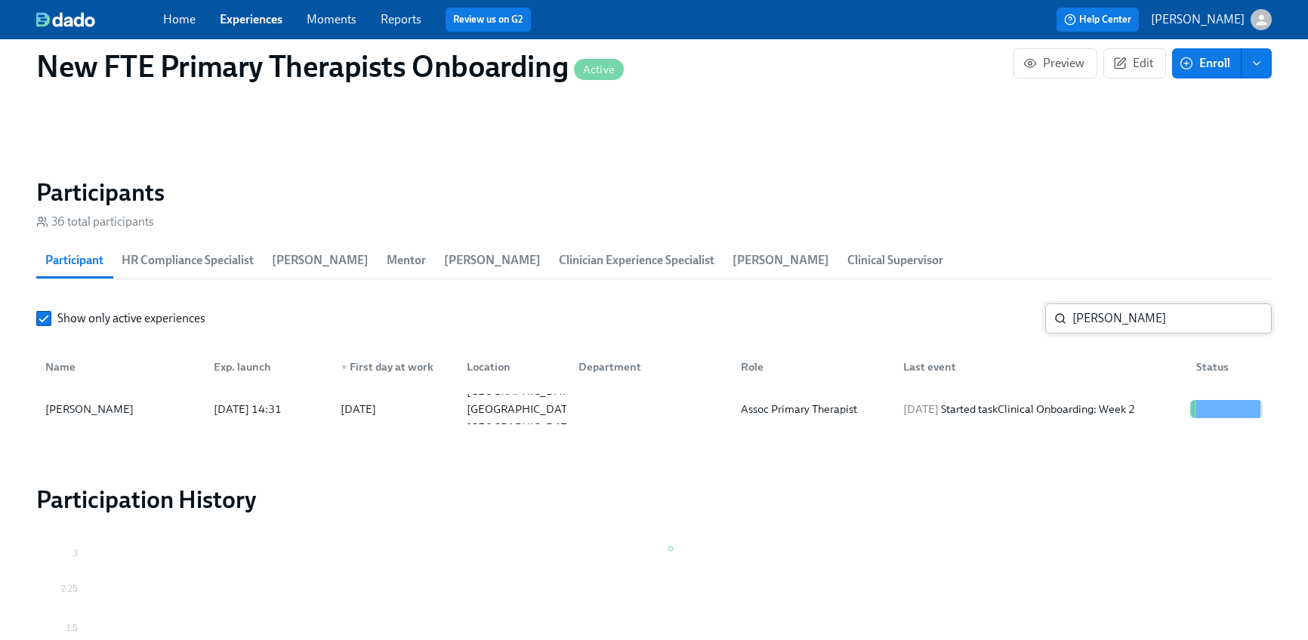
click at [1157, 321] on input "shannon" at bounding box center [1171, 319] width 199 height 30
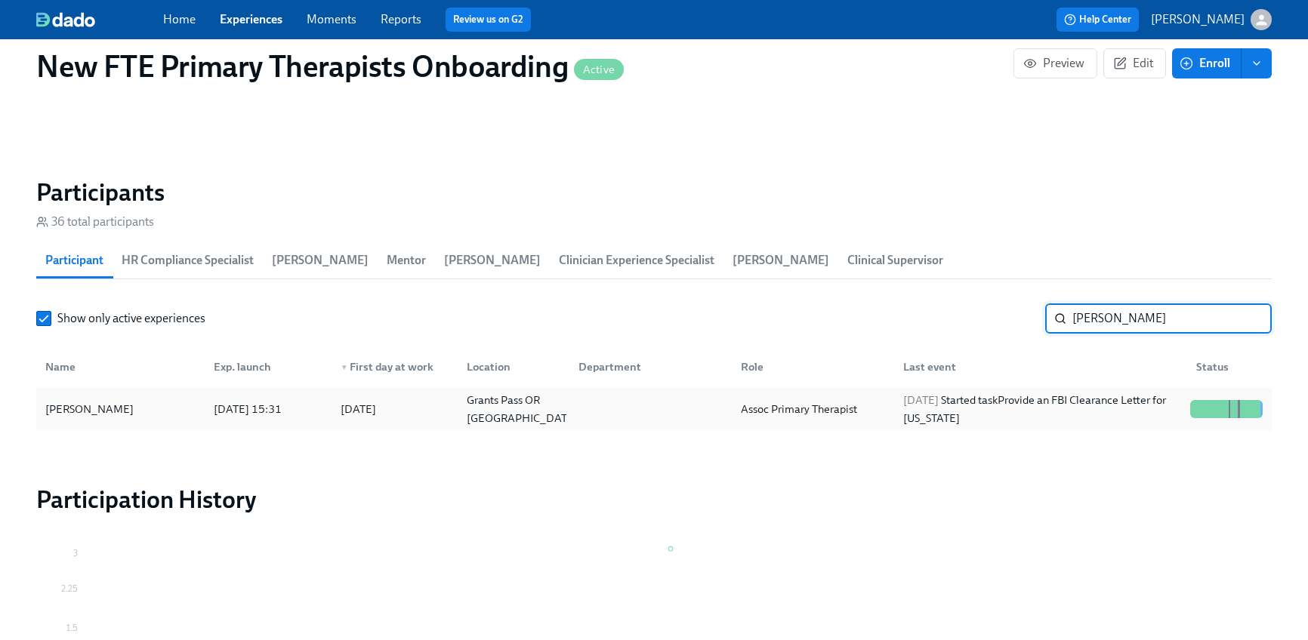
type input "sarah"
click at [85, 421] on div "[PERSON_NAME]" at bounding box center [120, 409] width 162 height 30
